Goal: Information Seeking & Learning: Learn about a topic

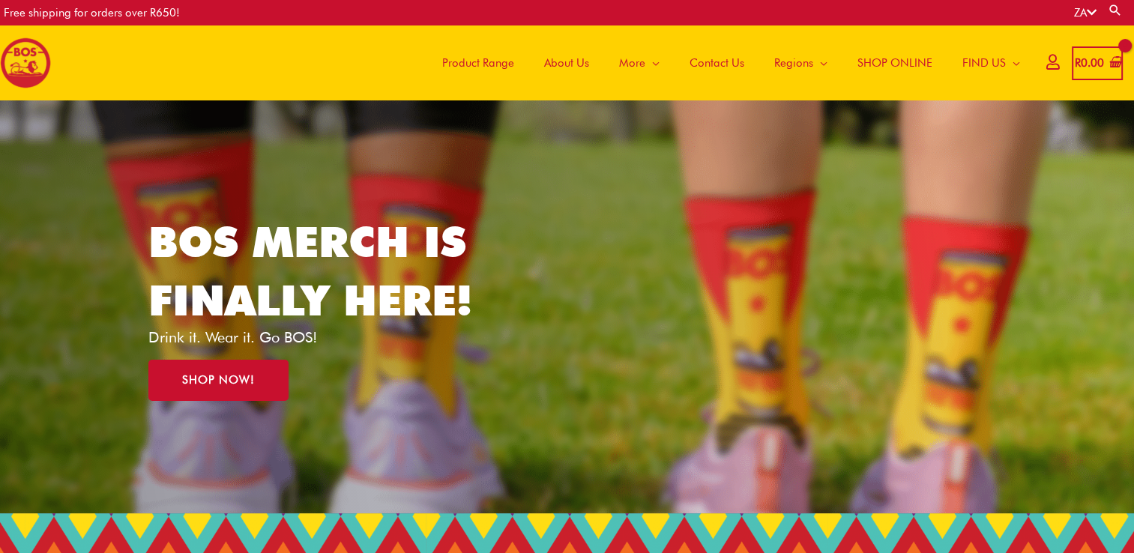
click at [773, 388] on div "BOS MERCH IS FINALLY HERE! Drink it. Wear it. Go BOS! SHOP NOW!" at bounding box center [567, 306] width 838 height 413
click at [1101, 203] on div at bounding box center [567, 306] width 1134 height 413
click at [577, 64] on span "About Us" at bounding box center [566, 62] width 45 height 45
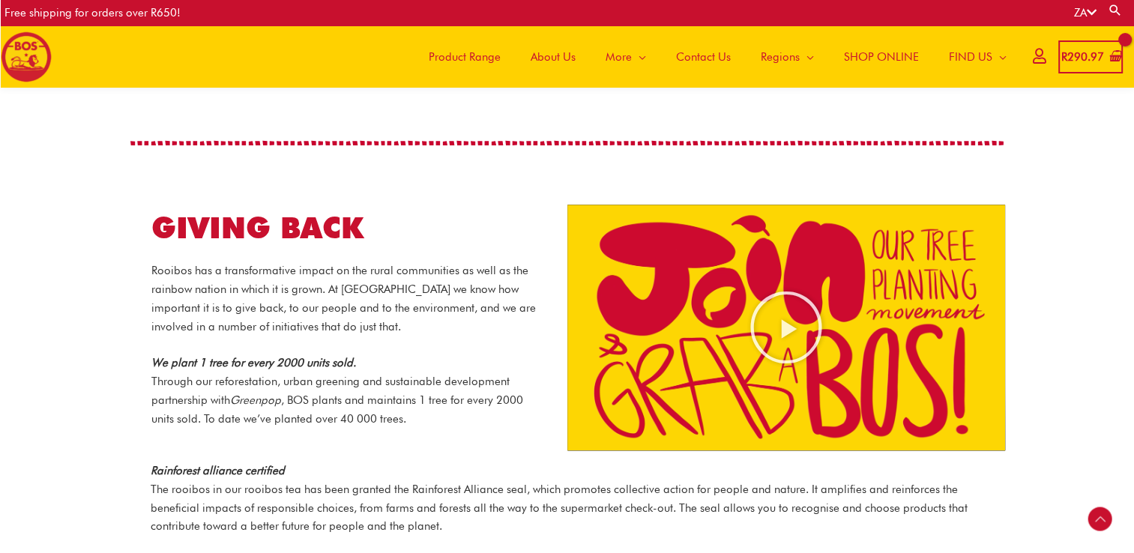
scroll to position [1491, 0]
